Goal: Information Seeking & Learning: Learn about a topic

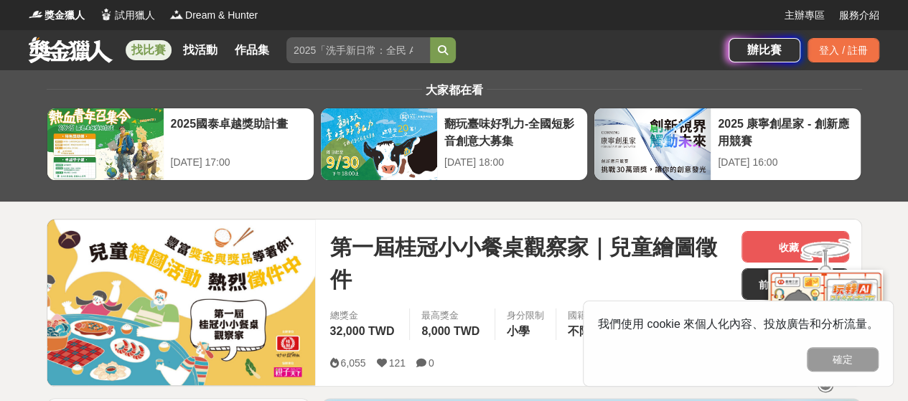
click at [151, 54] on link "找比賽" at bounding box center [149, 50] width 46 height 20
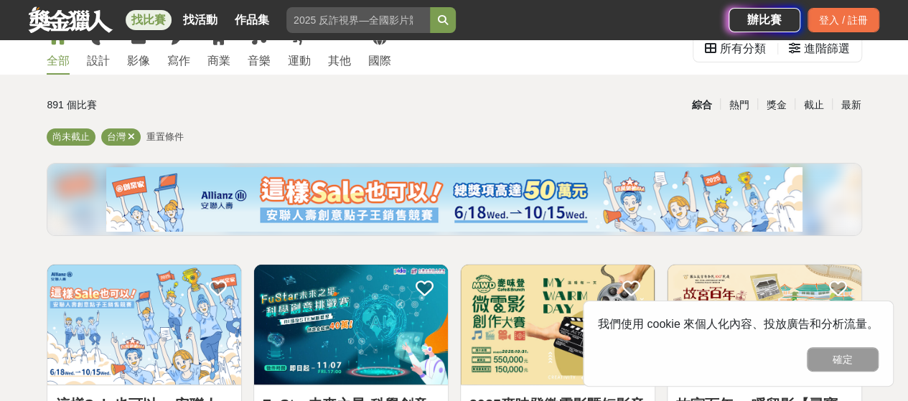
scroll to position [72, 0]
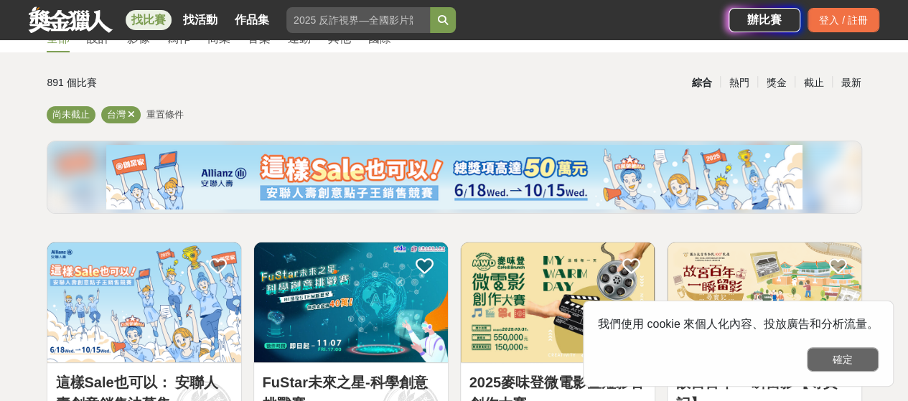
click at [845, 357] on button "確定" at bounding box center [843, 359] width 72 height 24
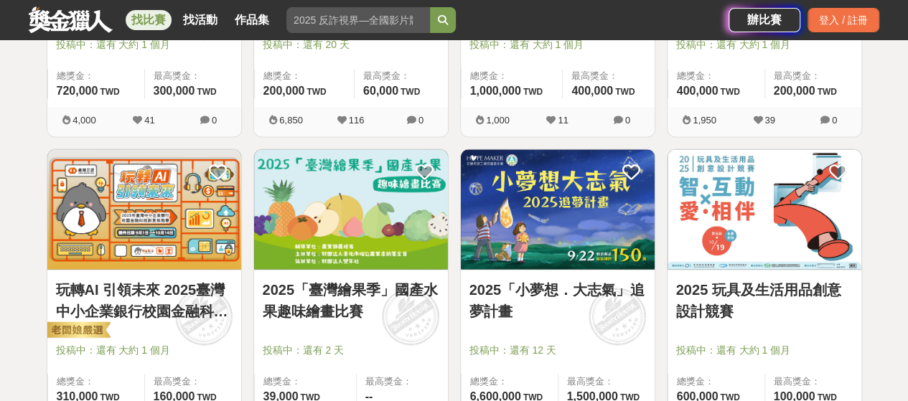
scroll to position [1220, 0]
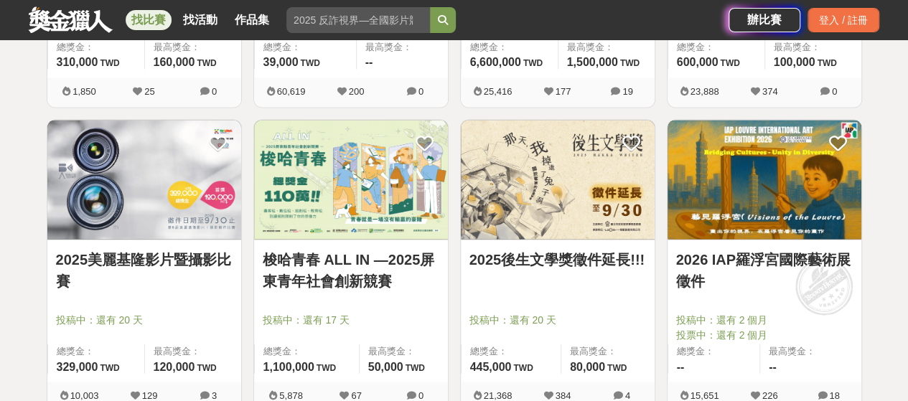
scroll to position [1435, 0]
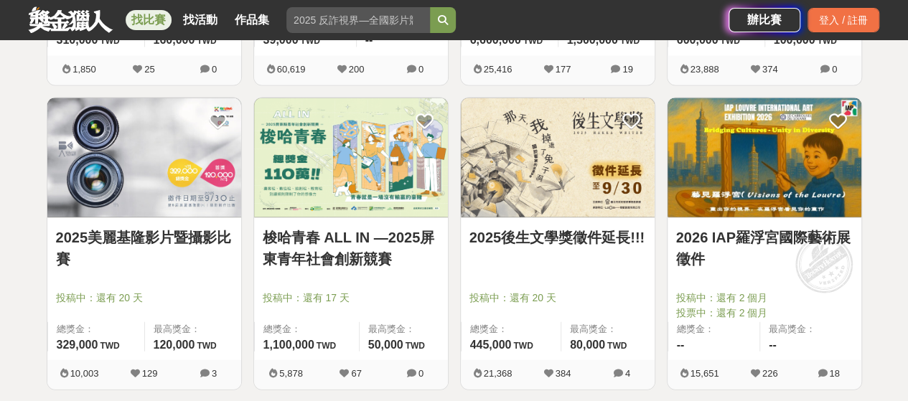
drag, startPoint x: 524, startPoint y: 217, endPoint x: 482, endPoint y: 256, distance: 56.4
click at [482, 248] on link "2025後生文學獎徵件延長!!!" at bounding box center [557, 238] width 177 height 22
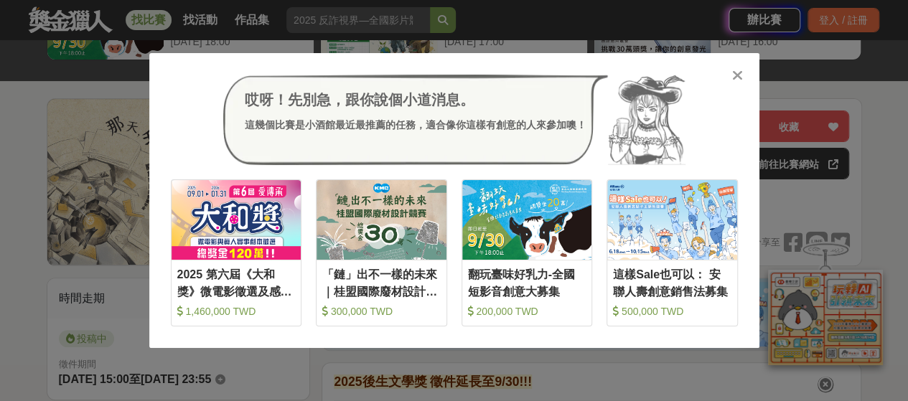
scroll to position [144, 0]
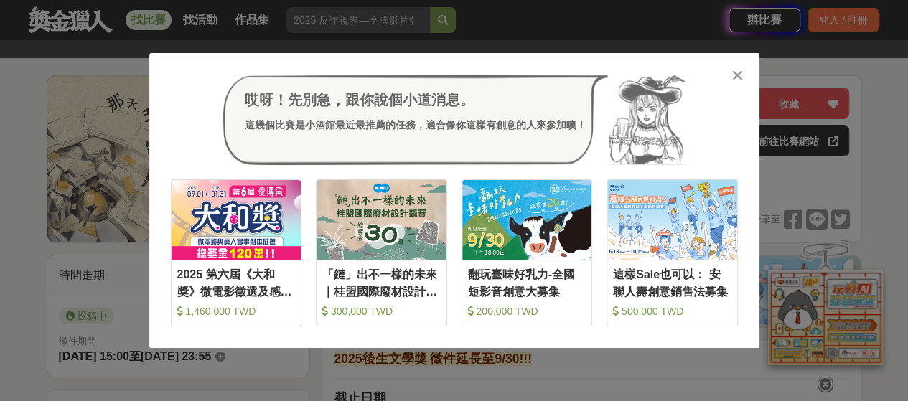
click at [733, 74] on icon at bounding box center [737, 75] width 11 height 14
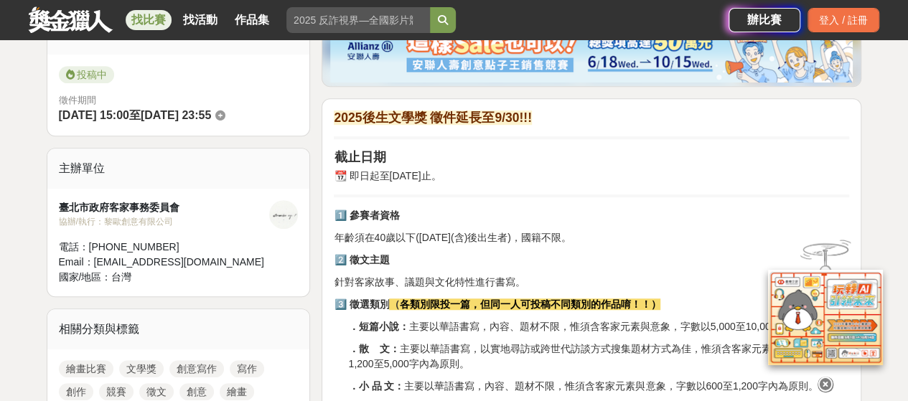
scroll to position [502, 0]
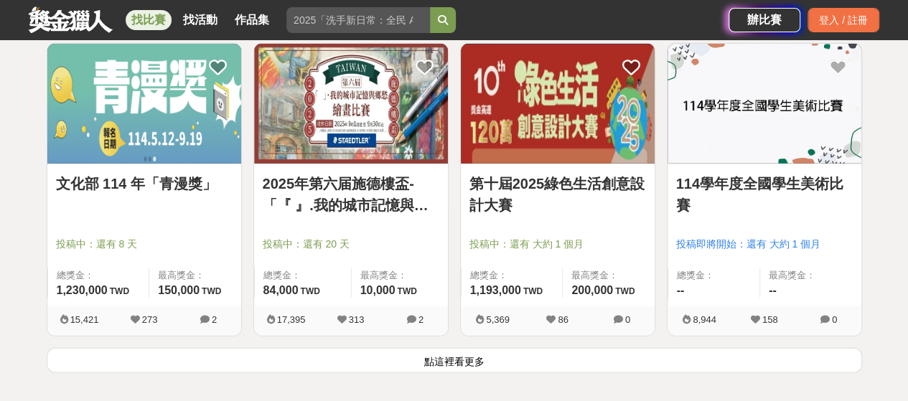
scroll to position [1866, 0]
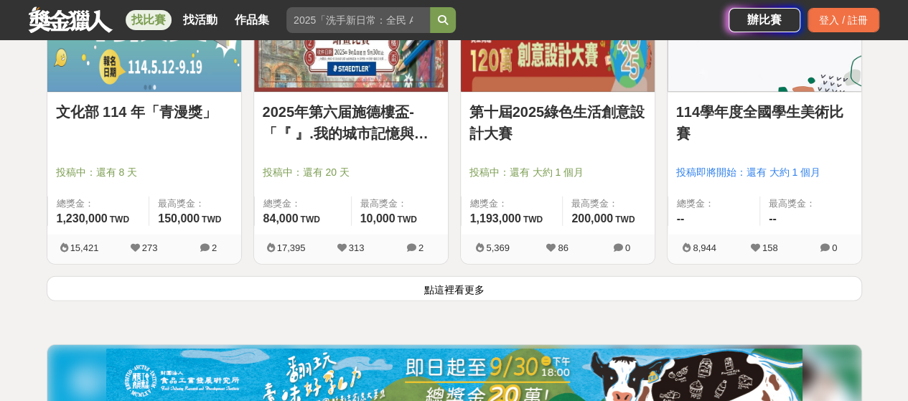
click at [464, 288] on button "點這裡看更多" at bounding box center [454, 288] width 815 height 25
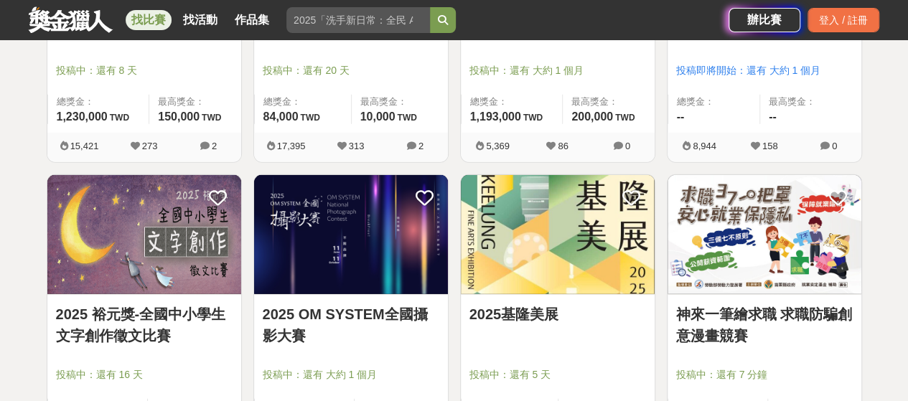
scroll to position [2010, 0]
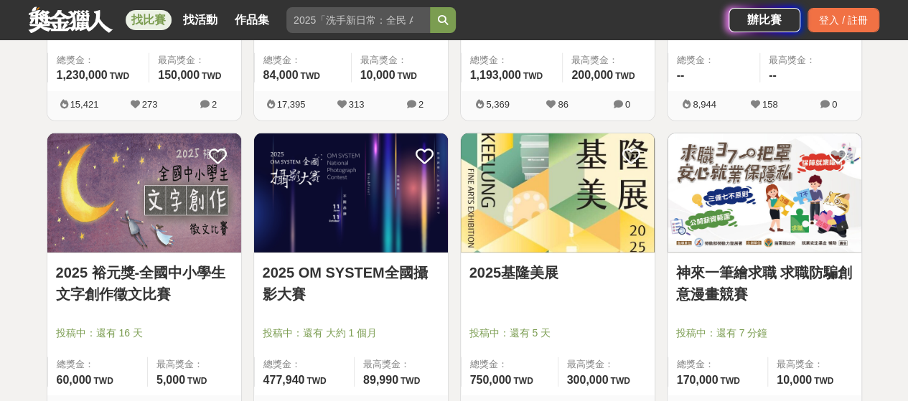
click at [184, 271] on link "2025 裕元獎-全國中小學生文字創作徵文比賽" at bounding box center [144, 283] width 177 height 43
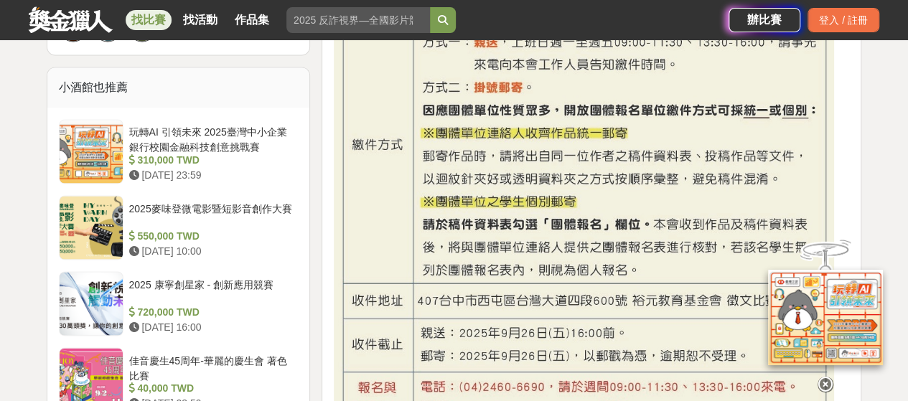
scroll to position [1220, 0]
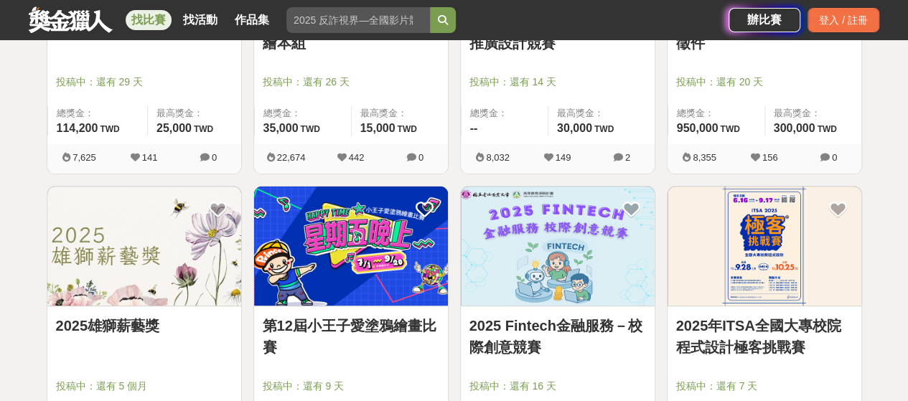
scroll to position [2943, 0]
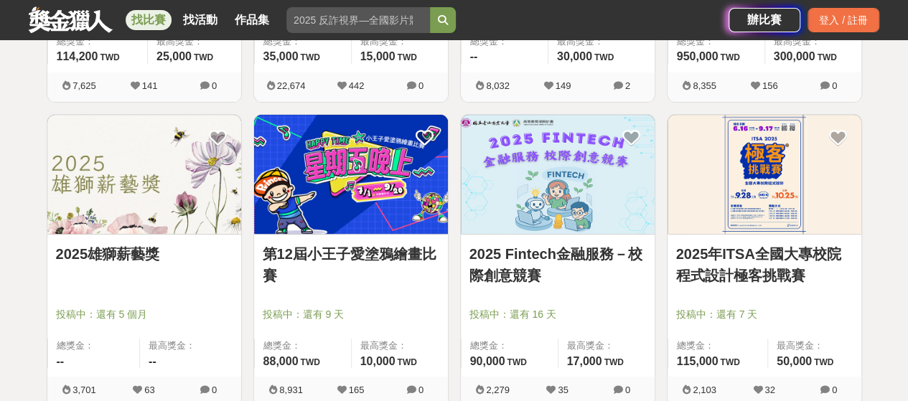
drag, startPoint x: 194, startPoint y: 213, endPoint x: 145, endPoint y: 223, distance: 49.8
click at [144, 223] on img at bounding box center [144, 175] width 194 height 120
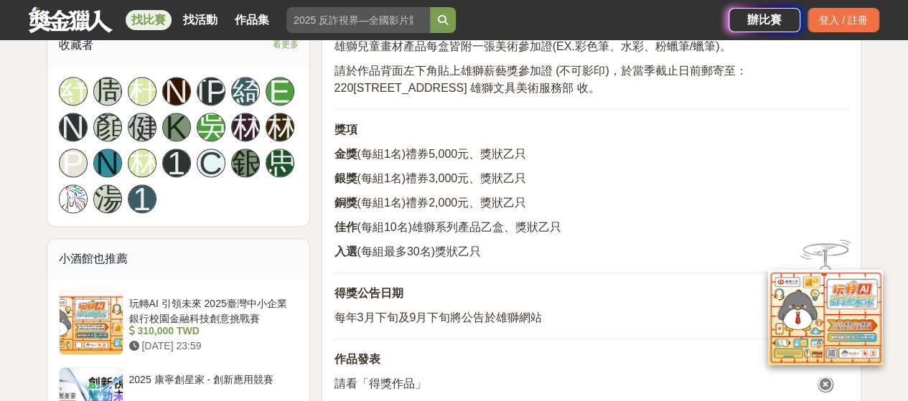
scroll to position [861, 0]
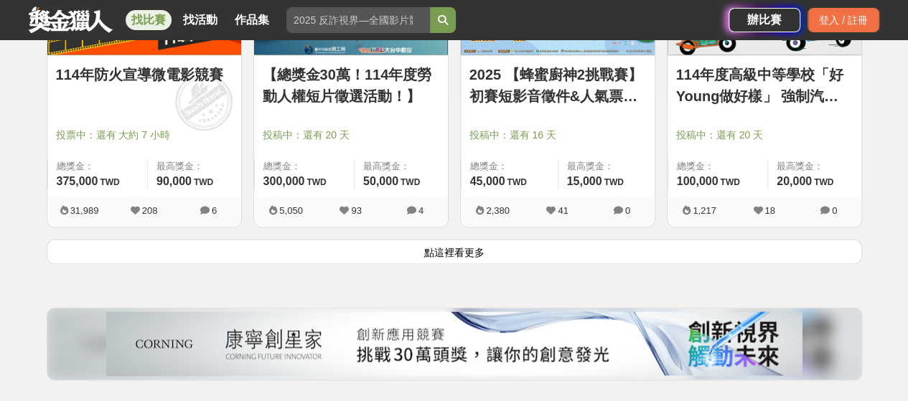
scroll to position [3804, 0]
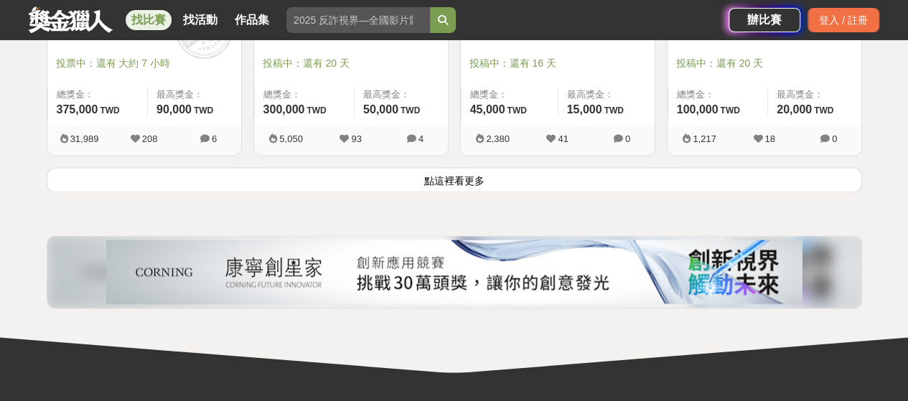
click at [461, 187] on button "點這裡看更多" at bounding box center [454, 179] width 815 height 25
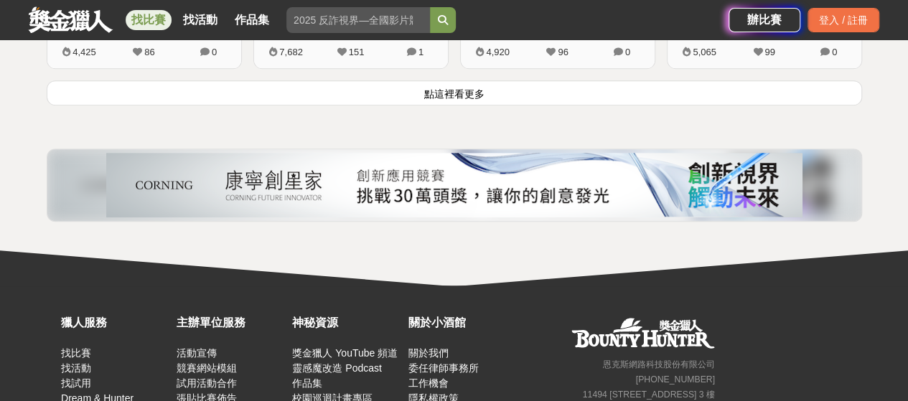
scroll to position [5742, 0]
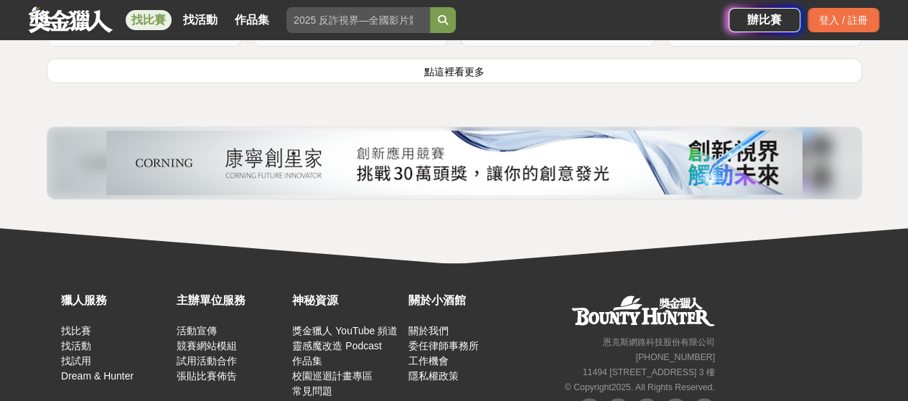
click at [435, 59] on button "點這裡看更多" at bounding box center [454, 70] width 815 height 25
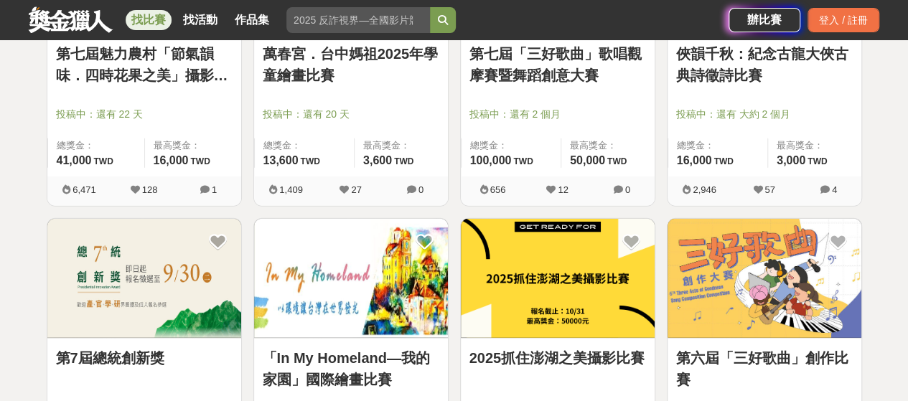
scroll to position [7177, 0]
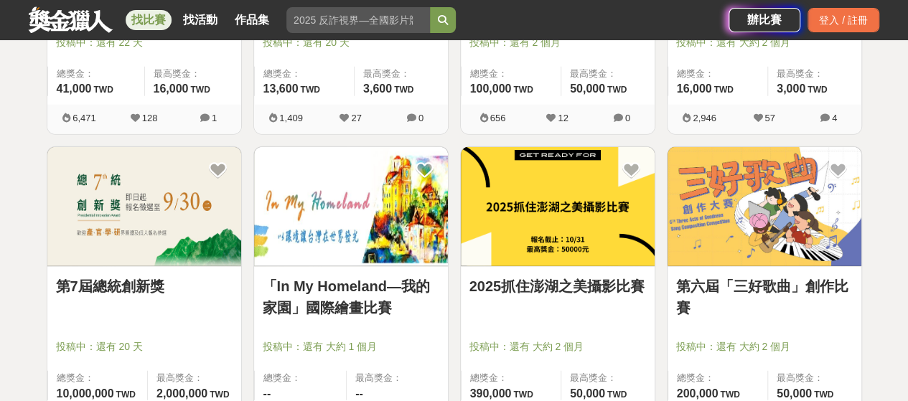
drag, startPoint x: 2, startPoint y: 144, endPoint x: 6, endPoint y: 153, distance: 10.0
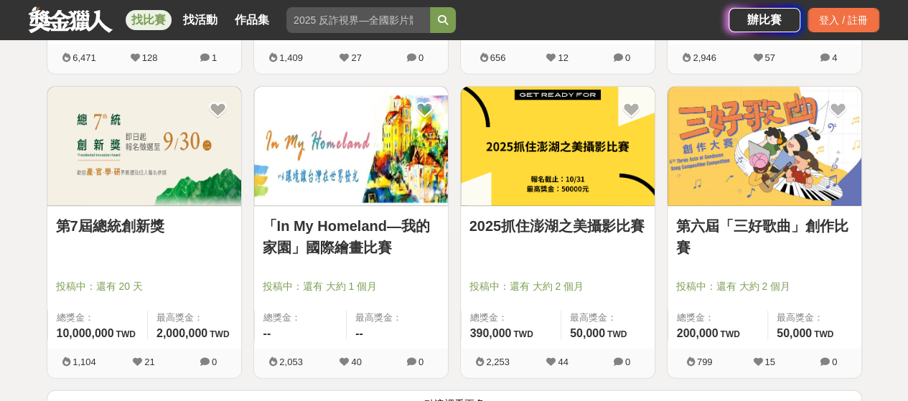
scroll to position [7321, 0]
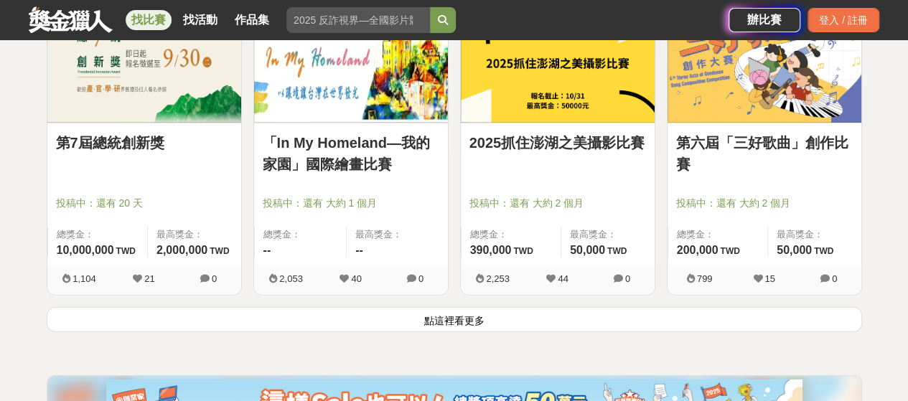
click at [120, 132] on link "第7屆總統創新獎" at bounding box center [144, 143] width 177 height 22
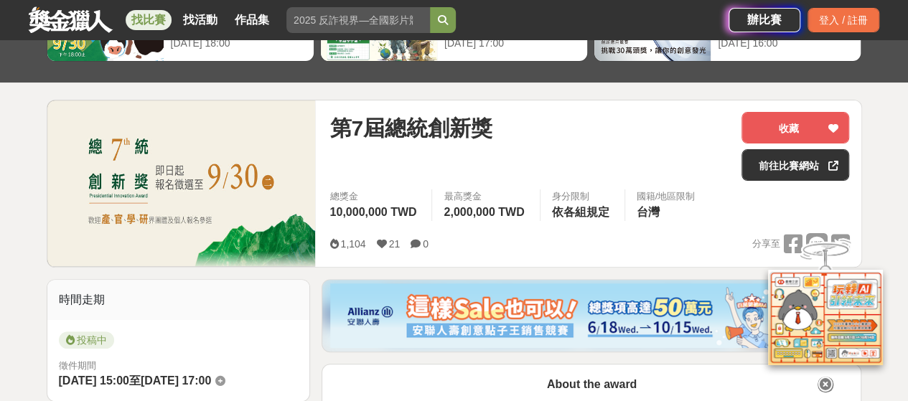
scroll to position [215, 0]
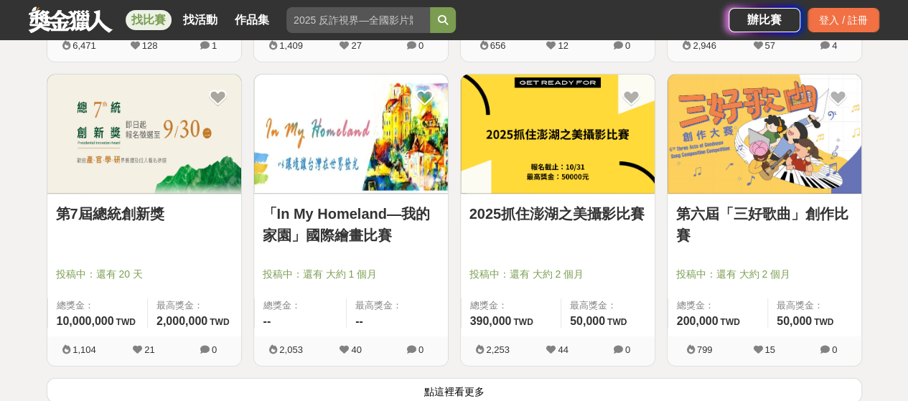
scroll to position [7321, 0]
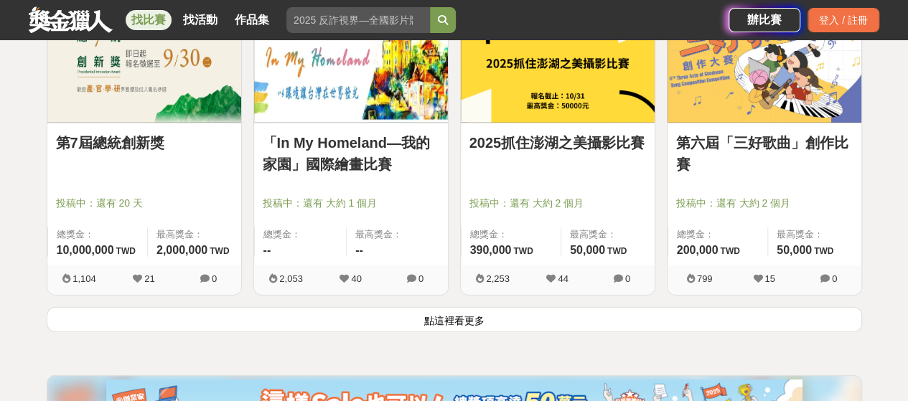
click at [486, 309] on button "點這裡看更多" at bounding box center [454, 319] width 815 height 25
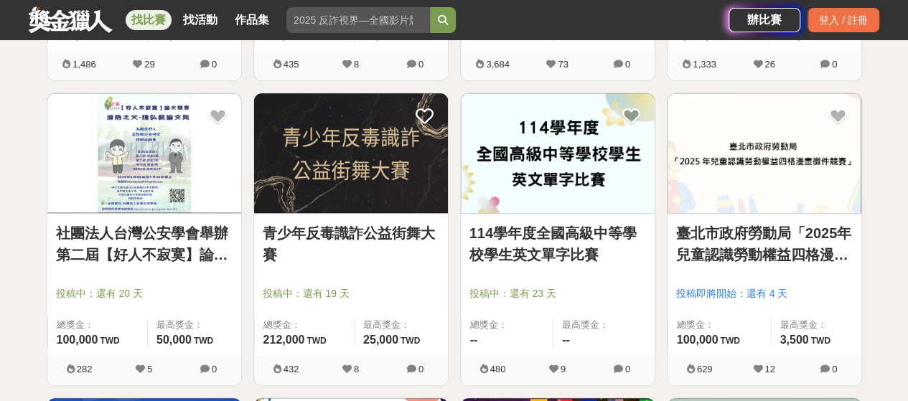
scroll to position [8828, 0]
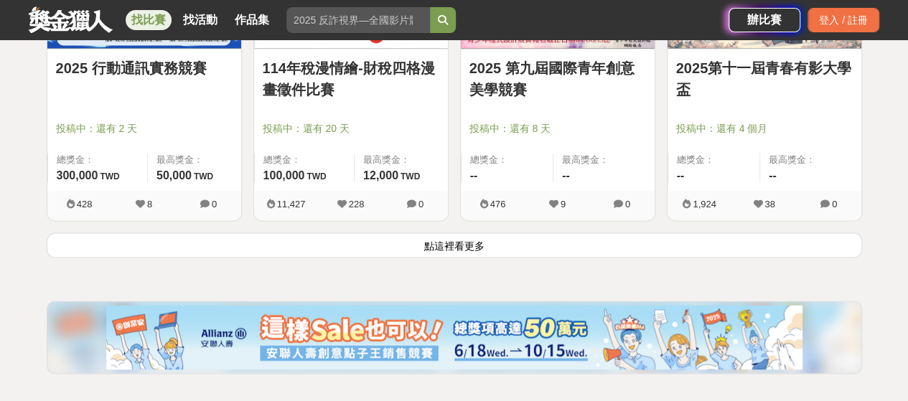
scroll to position [9258, 0]
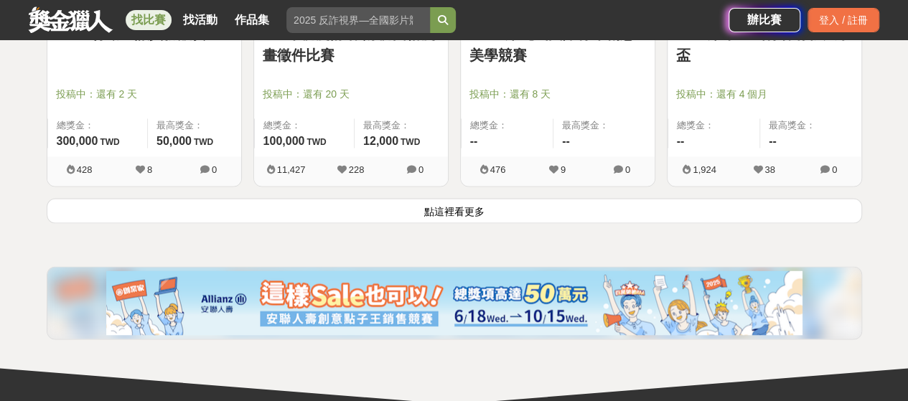
click at [504, 207] on button "點這裡看更多" at bounding box center [454, 210] width 815 height 25
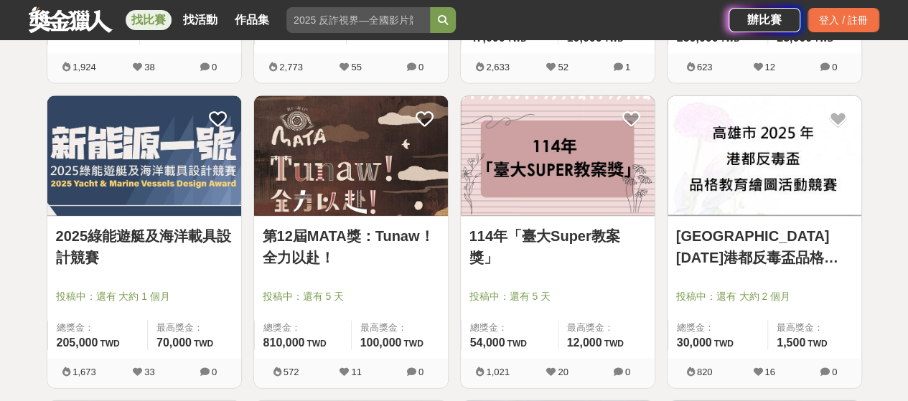
scroll to position [9689, 0]
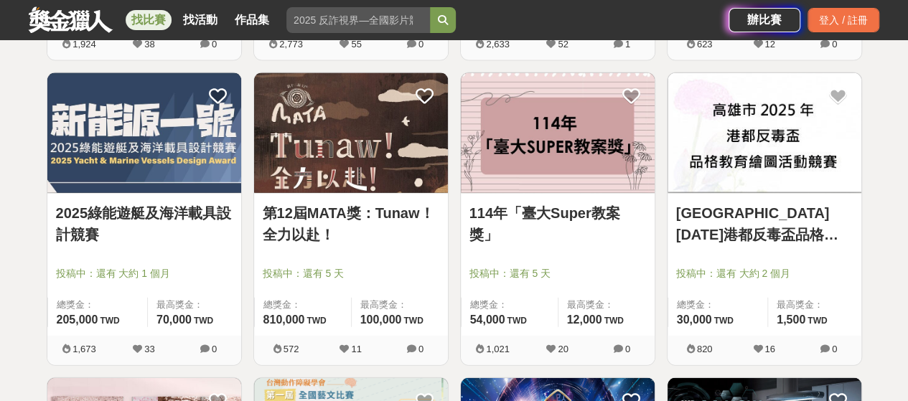
click at [571, 151] on img at bounding box center [558, 133] width 194 height 120
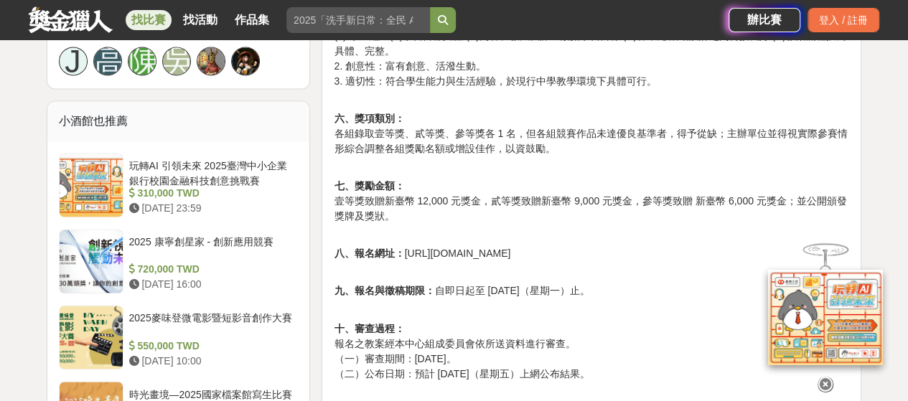
scroll to position [1148, 0]
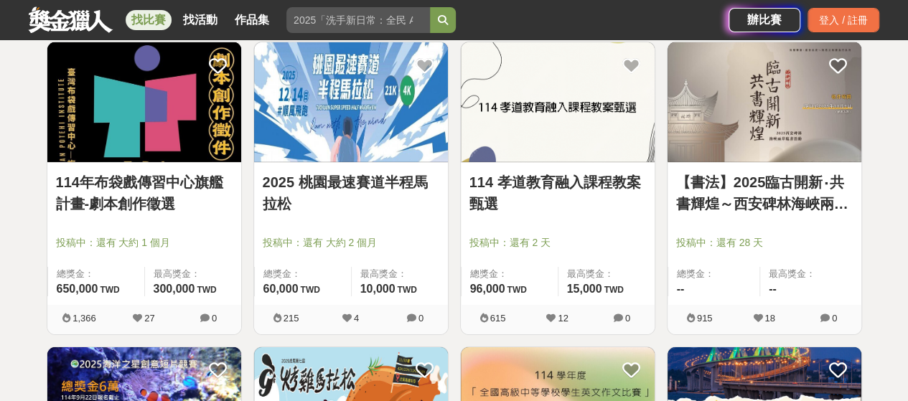
scroll to position [10335, 0]
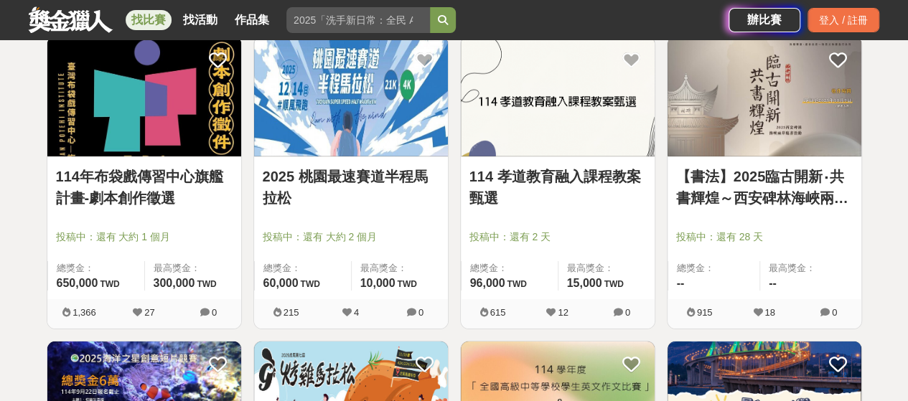
click at [710, 185] on link "【書法】2025臨古開新‧共書輝煌～西安碑林海峽兩岸臨書徵件活動" at bounding box center [764, 187] width 177 height 43
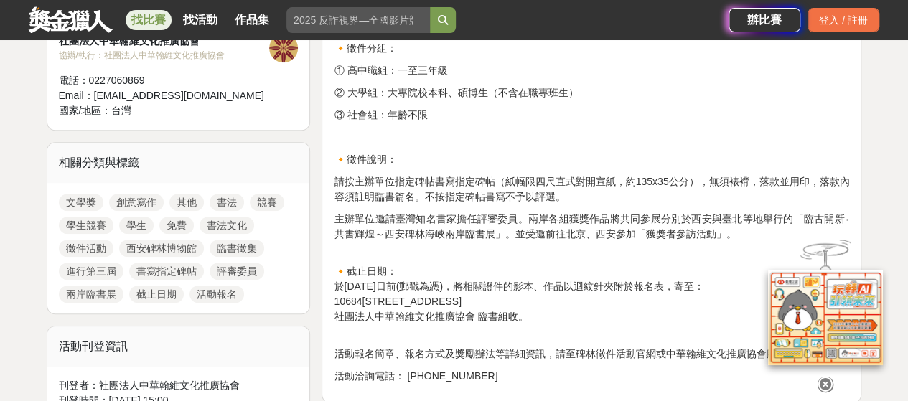
scroll to position [574, 0]
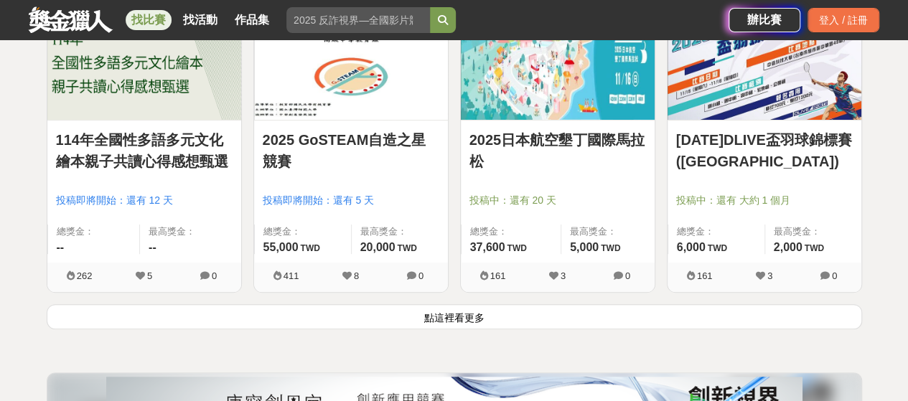
scroll to position [11196, 0]
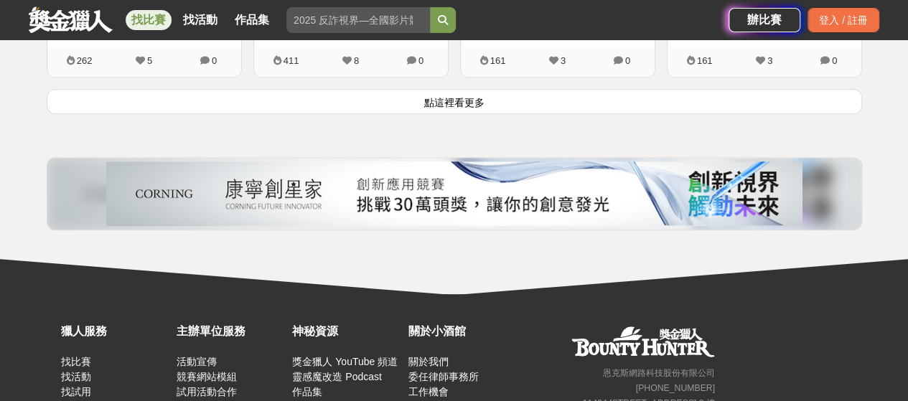
click at [479, 92] on button "點這裡看更多" at bounding box center [454, 101] width 815 height 25
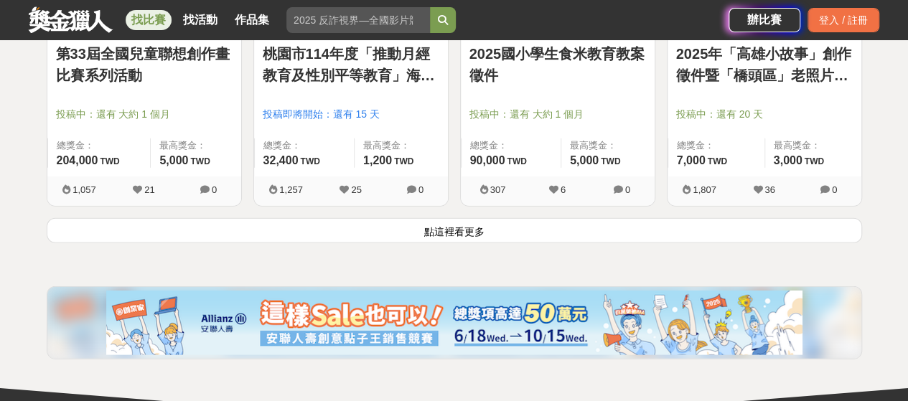
scroll to position [12919, 0]
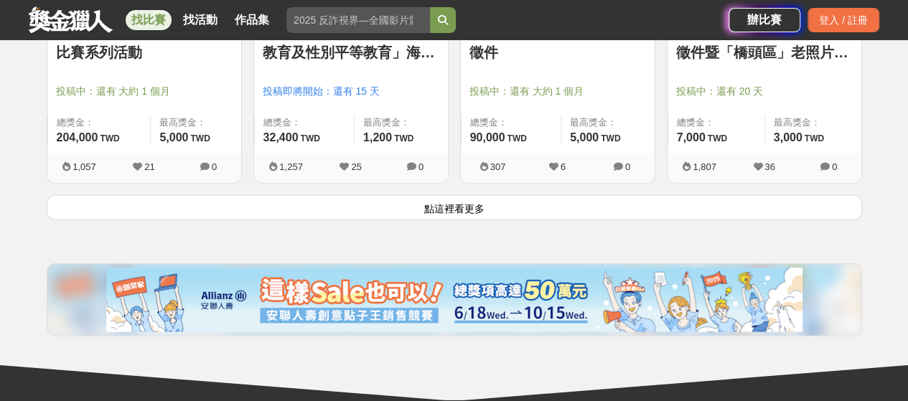
click at [487, 195] on button "點這裡看更多" at bounding box center [454, 207] width 815 height 25
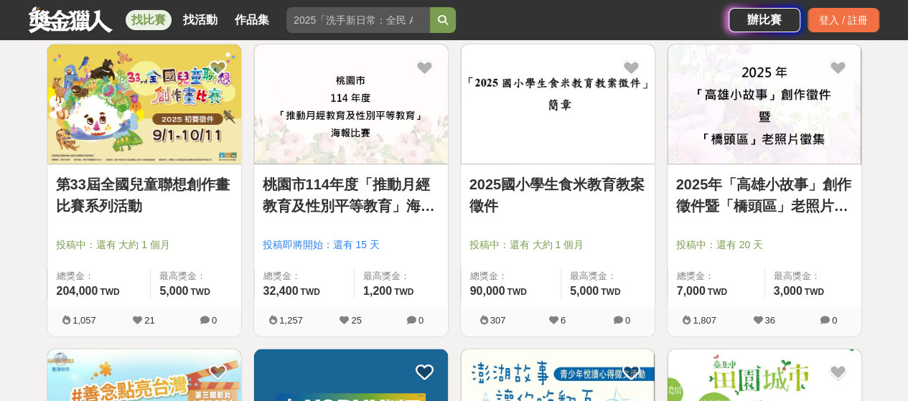
scroll to position [12704, 0]
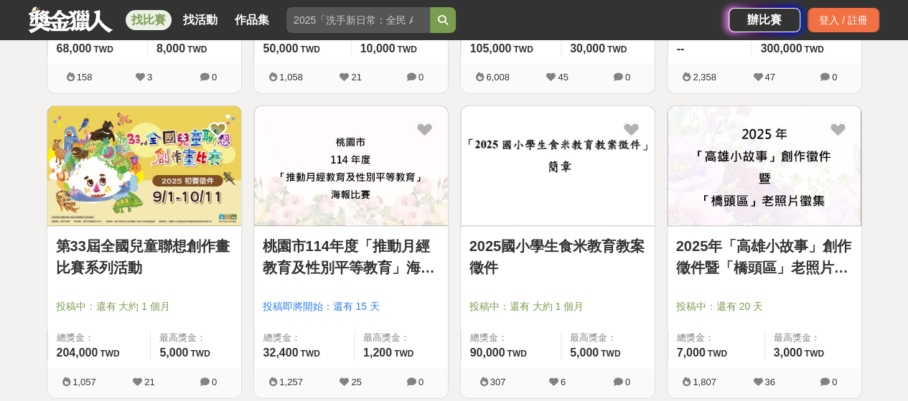
click at [554, 235] on link "2025國小學生食米教育教案徵件" at bounding box center [557, 256] width 177 height 43
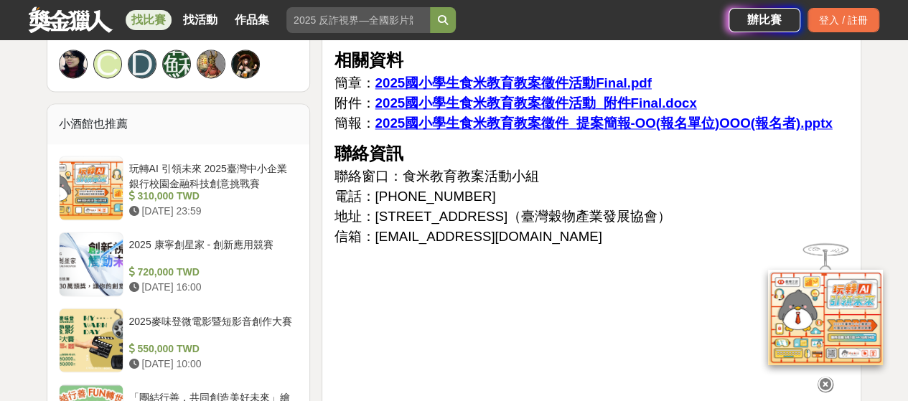
scroll to position [1077, 0]
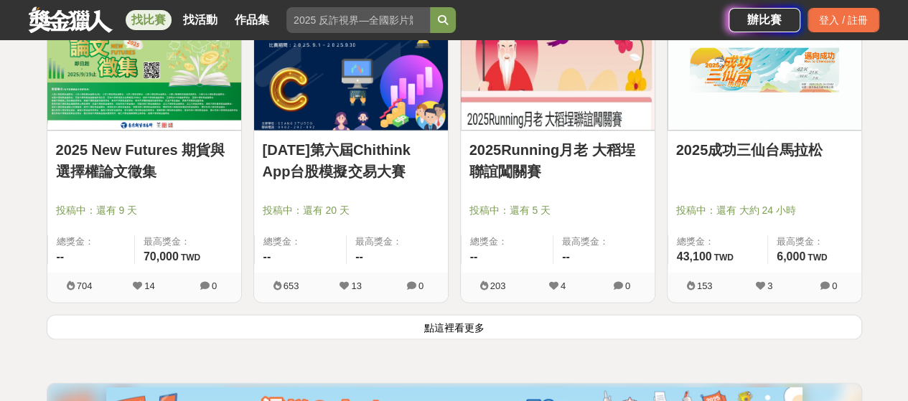
scroll to position [14641, 0]
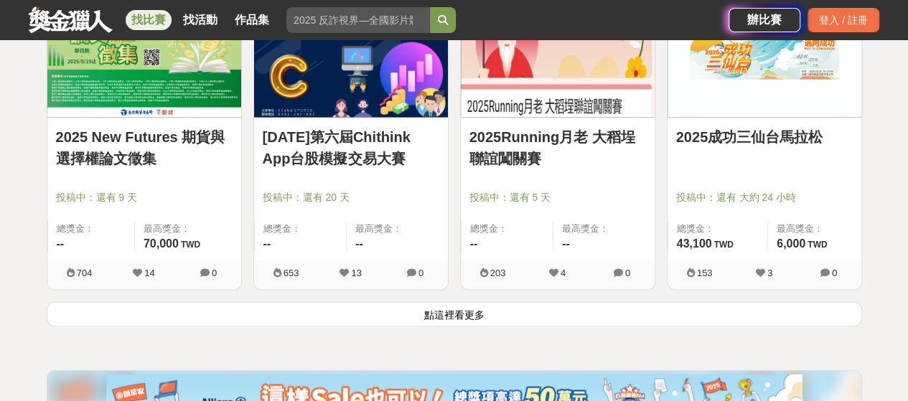
click at [482, 301] on button "點這裡看更多" at bounding box center [454, 313] width 815 height 25
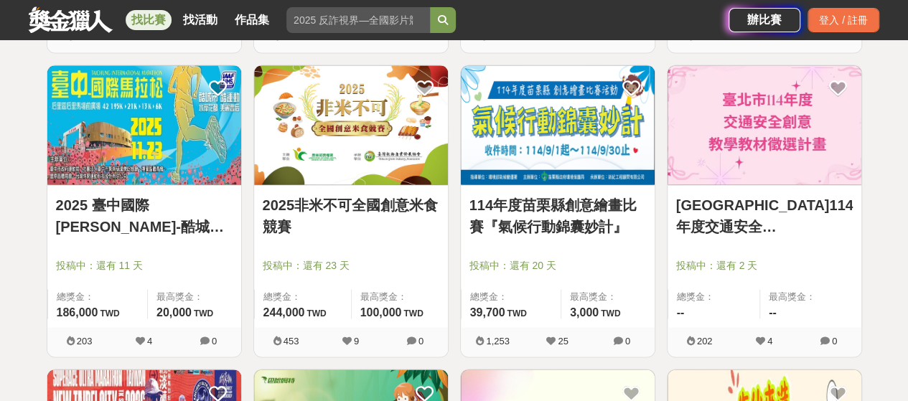
scroll to position [14857, 0]
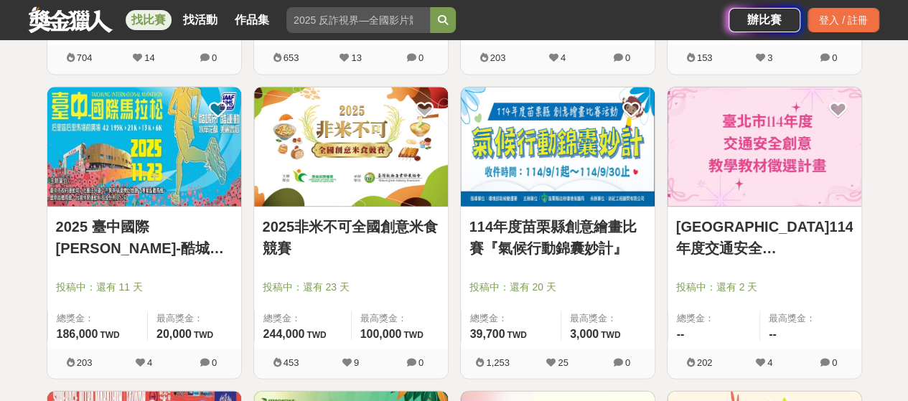
drag, startPoint x: 730, startPoint y: 229, endPoint x: 696, endPoint y: 222, distance: 34.5
click at [696, 222] on link "[GEOGRAPHIC_DATA]114年度交通安全[DEMOGRAPHIC_DATA]教材徵選計畫" at bounding box center [764, 236] width 177 height 43
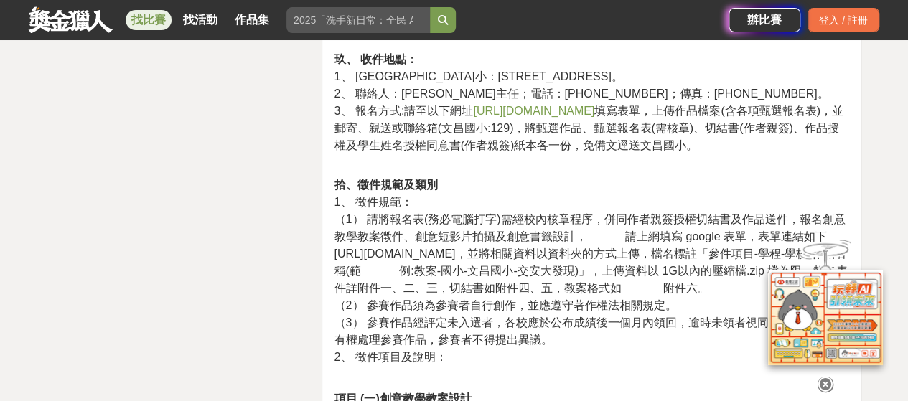
scroll to position [2225, 0]
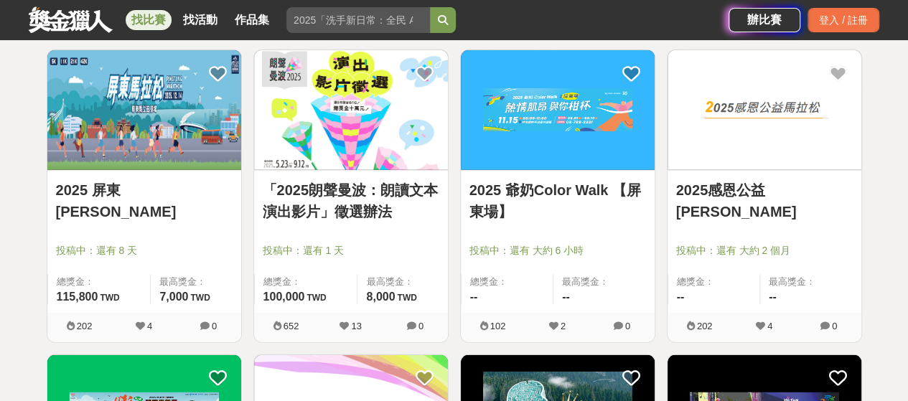
scroll to position [15646, 0]
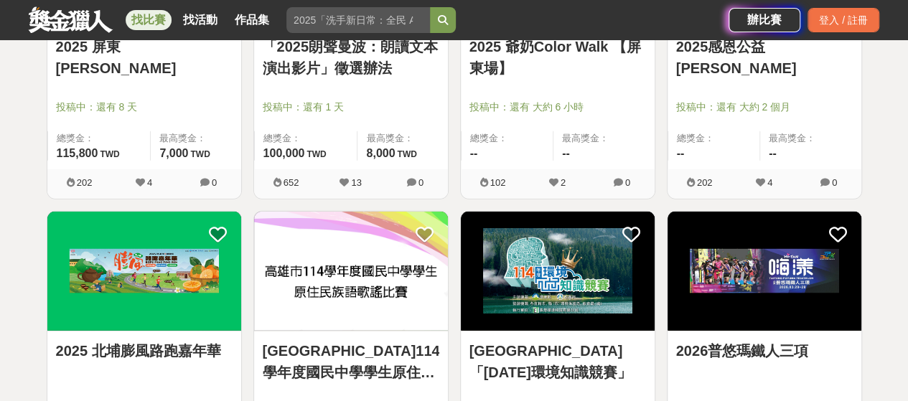
drag, startPoint x: 589, startPoint y: 294, endPoint x: 579, endPoint y: 233, distance: 61.1
click at [579, 233] on img at bounding box center [558, 272] width 194 height 120
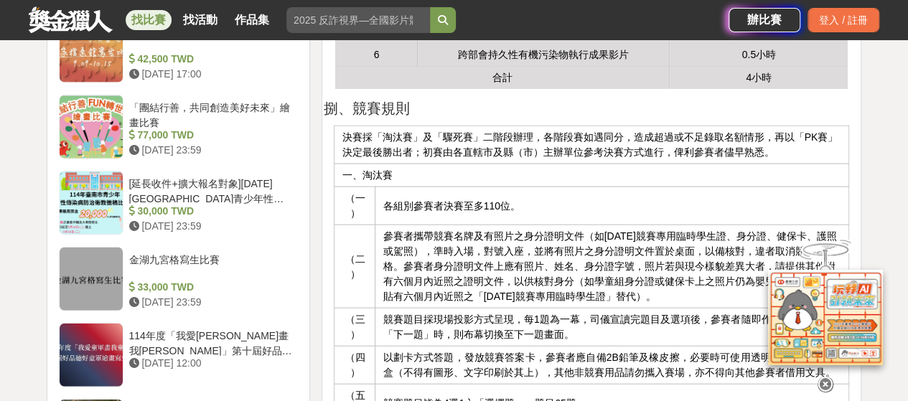
scroll to position [1651, 0]
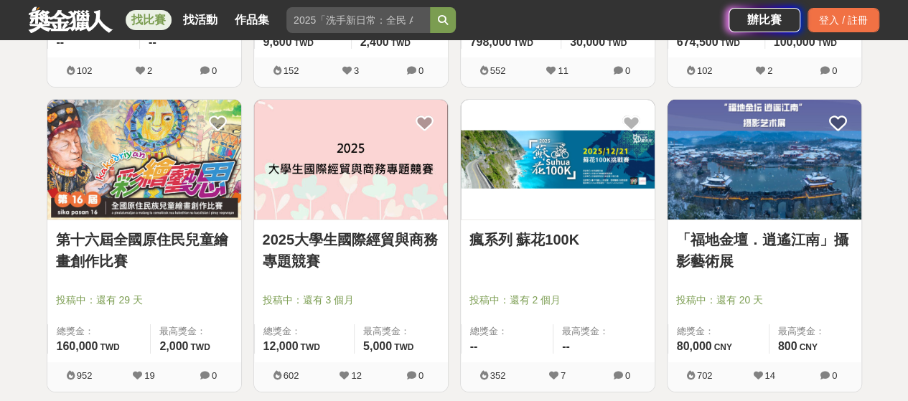
scroll to position [16077, 0]
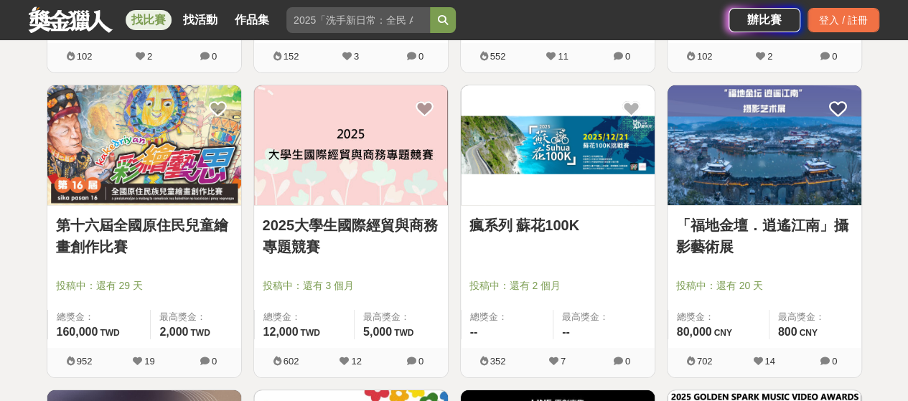
click at [732, 215] on link "「福地金壇．逍遙江南」攝影藝術展" at bounding box center [764, 236] width 177 height 43
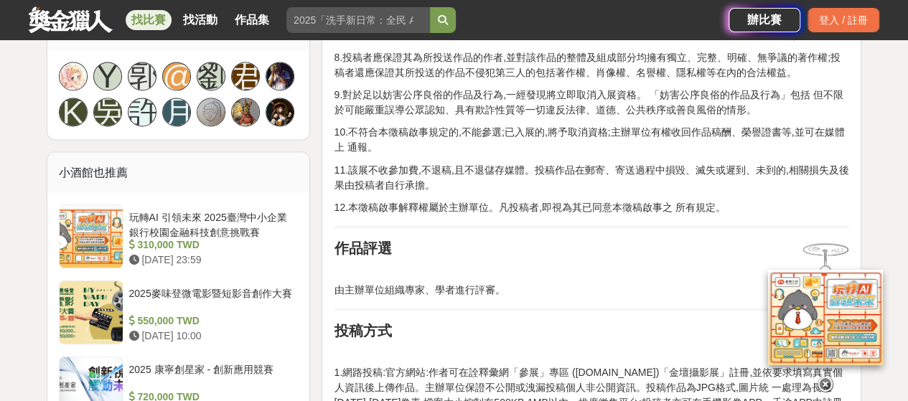
scroll to position [1364, 0]
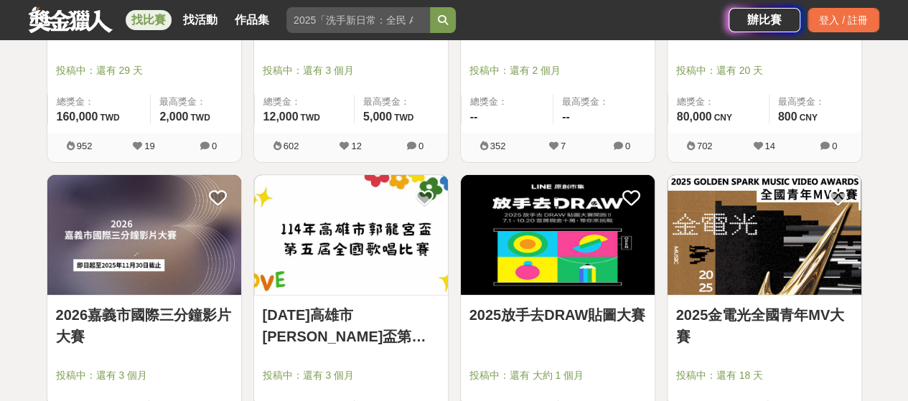
scroll to position [16579, 0]
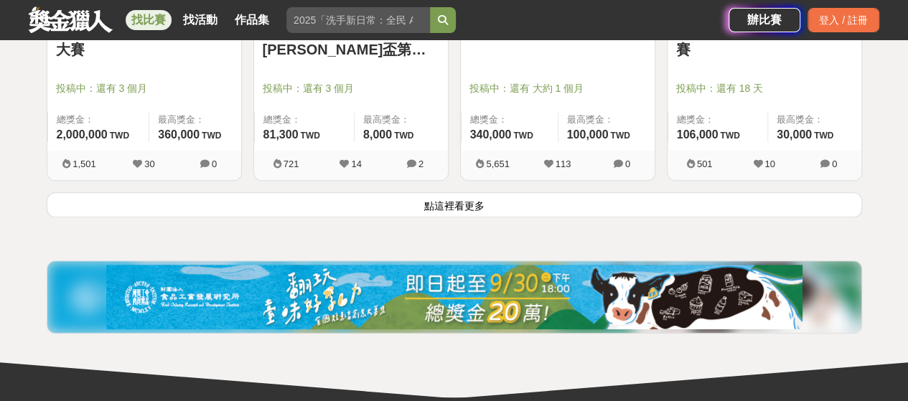
click at [461, 192] on button "點這裡看更多" at bounding box center [454, 204] width 815 height 25
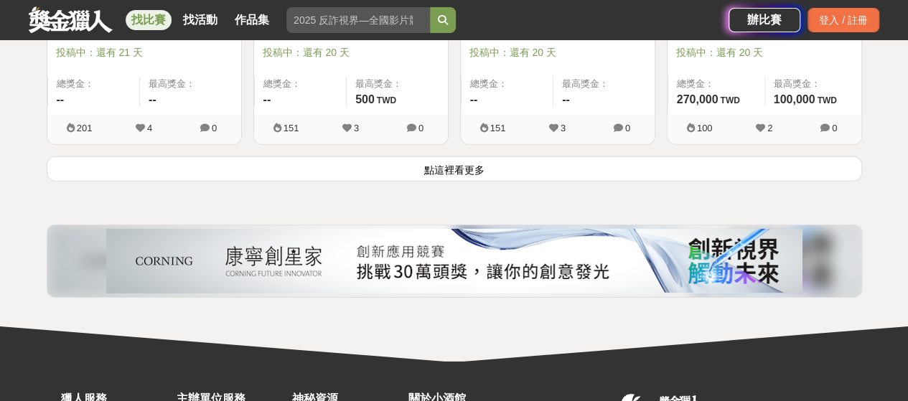
scroll to position [18445, 0]
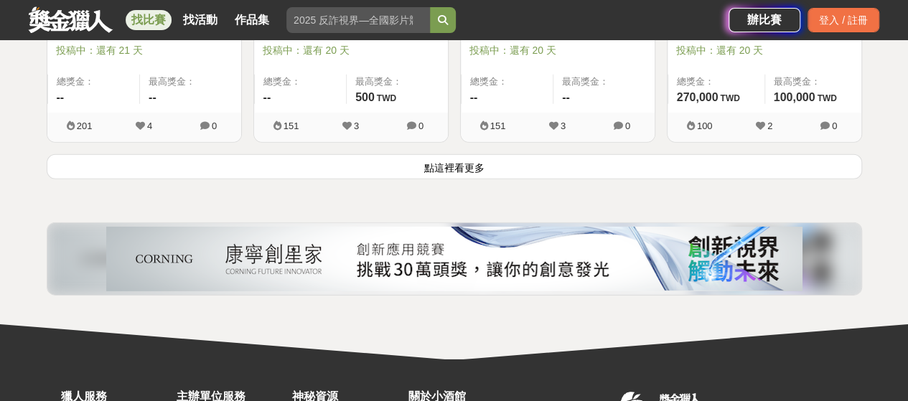
click at [456, 154] on button "點這裡看更多" at bounding box center [454, 166] width 815 height 25
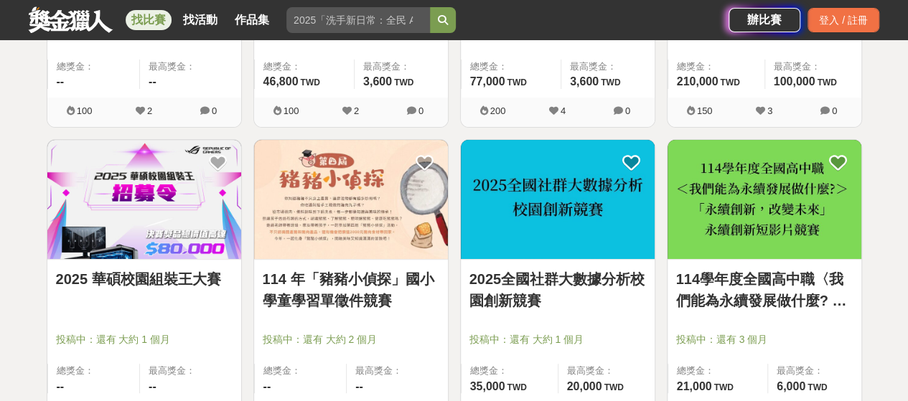
scroll to position [19091, 0]
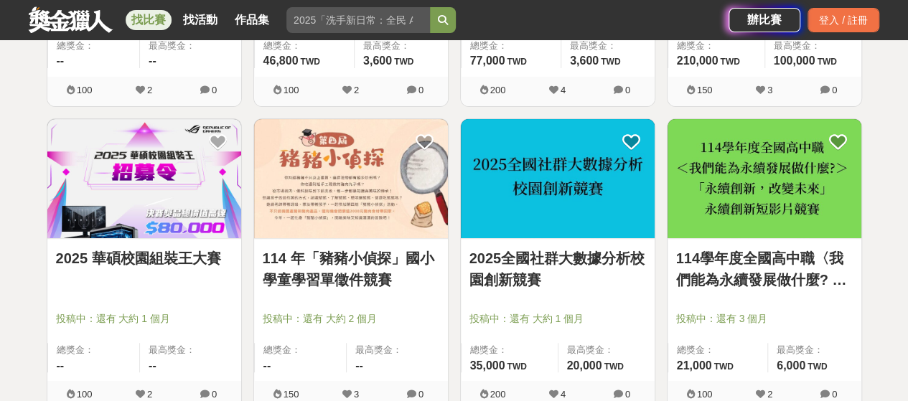
click at [384, 253] on link "114 年「豬豬小偵探」國小學童學習單徵件競賽" at bounding box center [351, 269] width 177 height 43
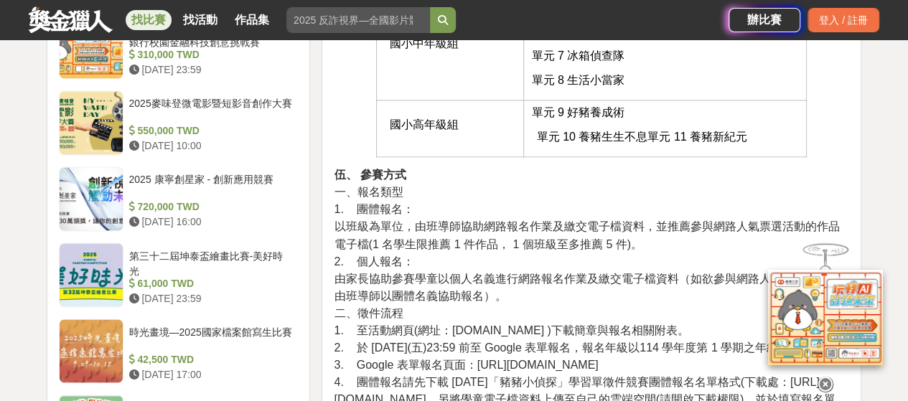
scroll to position [1220, 0]
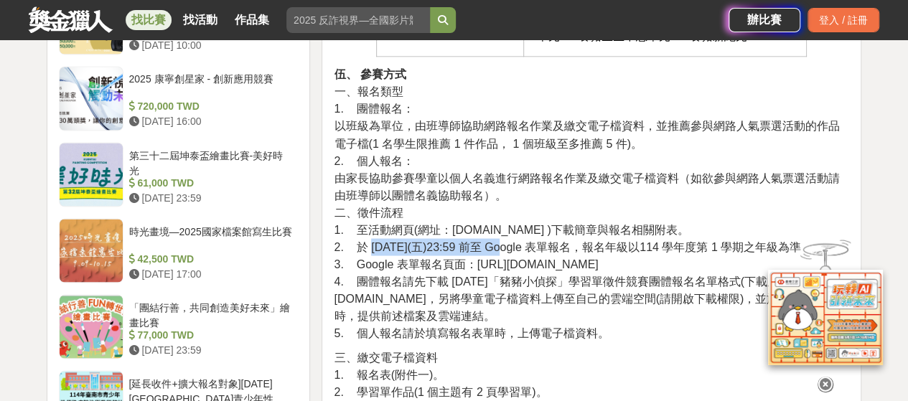
drag, startPoint x: 370, startPoint y: 245, endPoint x: 492, endPoint y: 250, distance: 122.1
click at [492, 250] on span "2. 於 [DATE](五)23:59 前至 Google 表單報名，報名年級以114 學年度第 1 學期之年級為準。" at bounding box center [573, 246] width 479 height 12
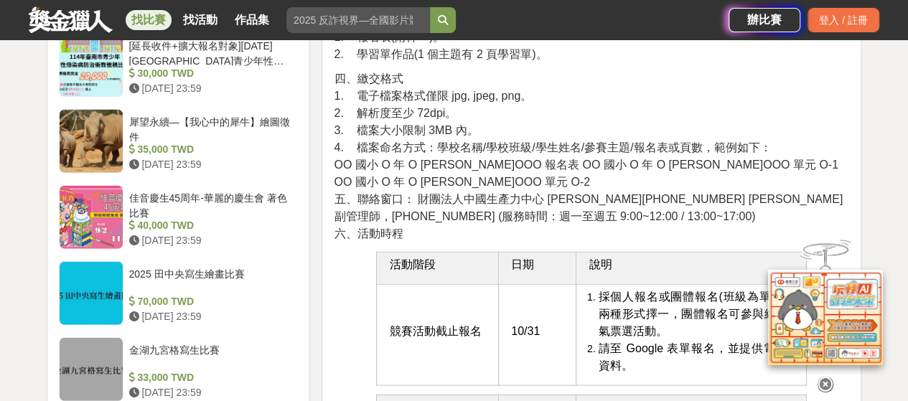
scroll to position [1579, 0]
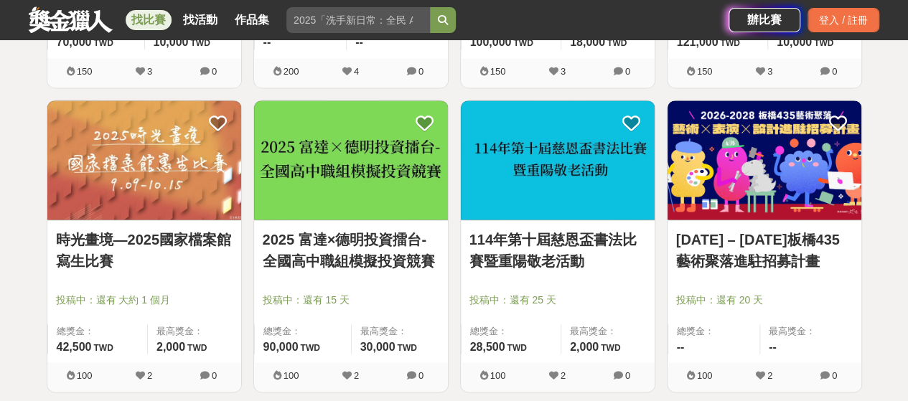
scroll to position [20239, 0]
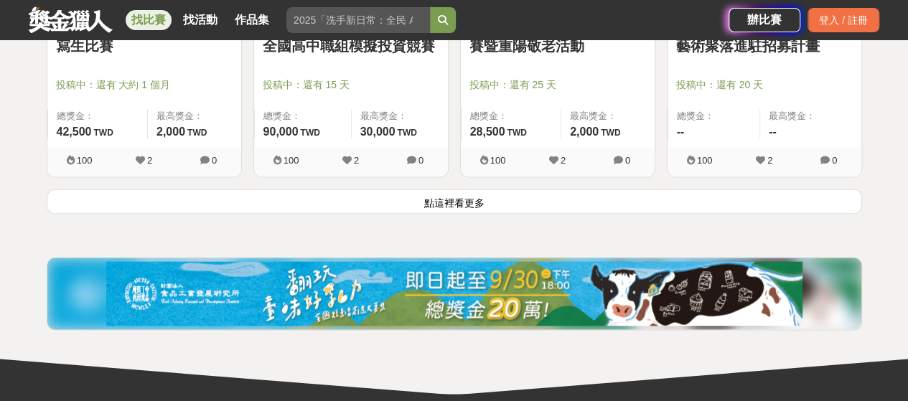
click at [552, 189] on button "點這裡看更多" at bounding box center [454, 201] width 815 height 25
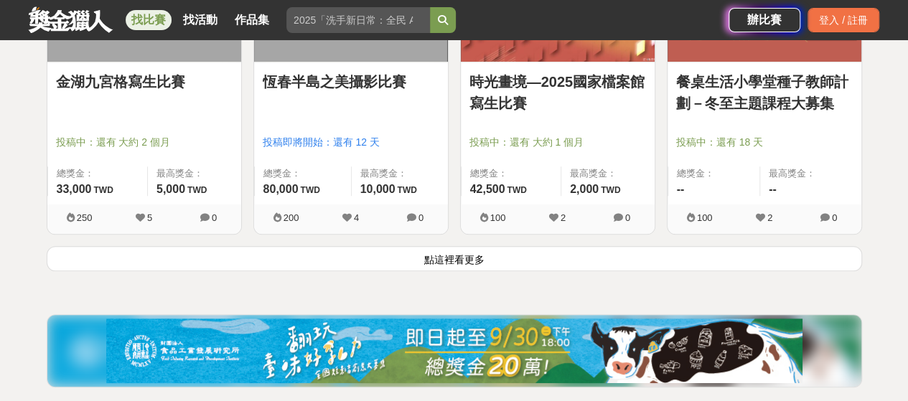
scroll to position [22034, 0]
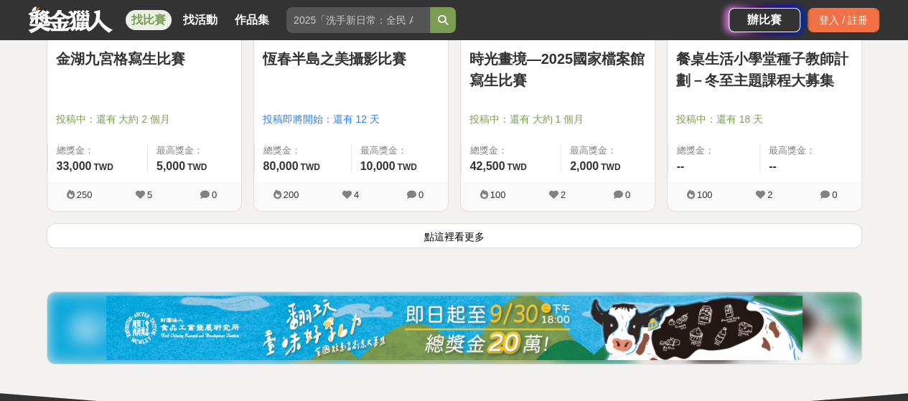
click at [470, 223] on button "點這裡看更多" at bounding box center [454, 235] width 815 height 25
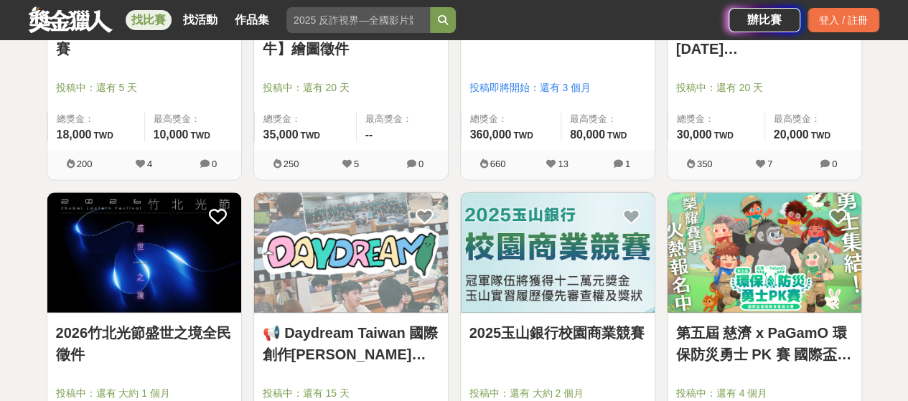
scroll to position [23039, 0]
